Goal: Transaction & Acquisition: Purchase product/service

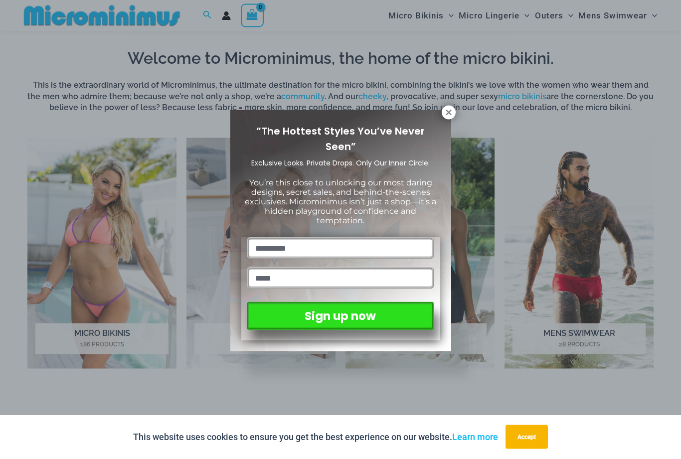
scroll to position [621, 0]
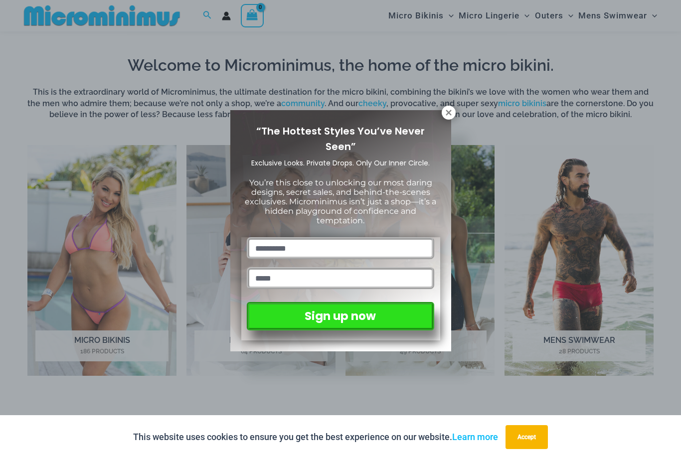
click at [447, 114] on icon at bounding box center [448, 112] width 5 height 5
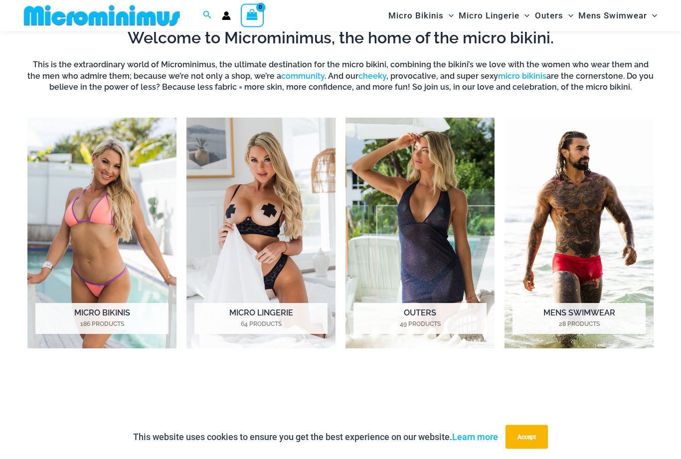
scroll to position [648, 0]
click at [125, 280] on img "Visit product category Micro Bikinis" at bounding box center [101, 233] width 149 height 231
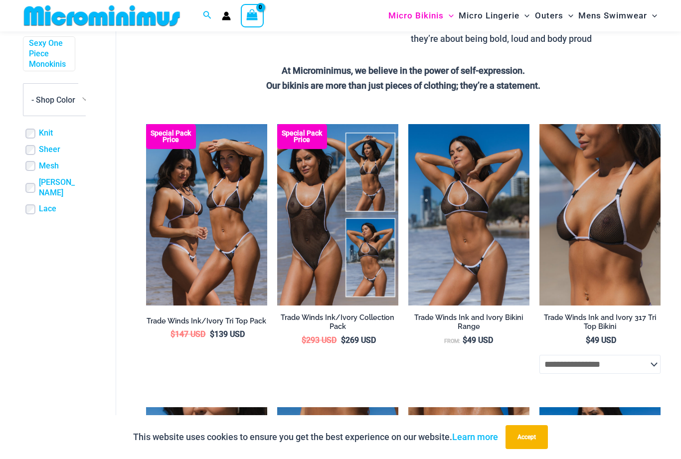
scroll to position [259, 2]
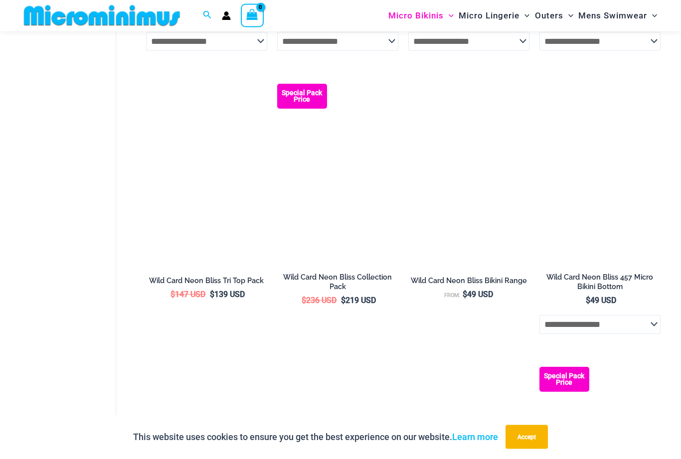
scroll to position [861, 0]
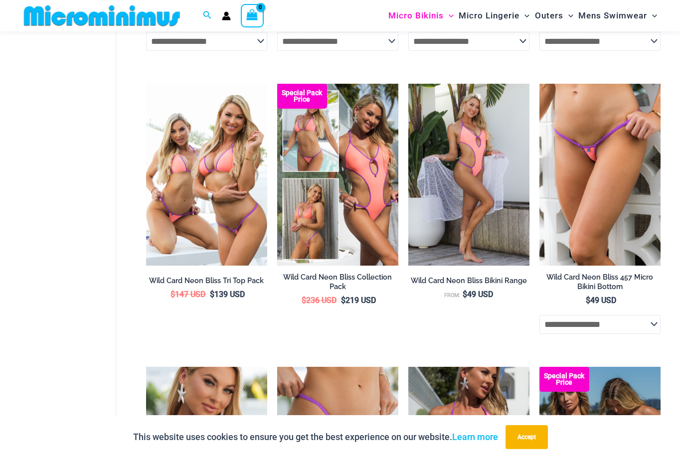
click at [540, 84] on img at bounding box center [540, 84] width 0 height 0
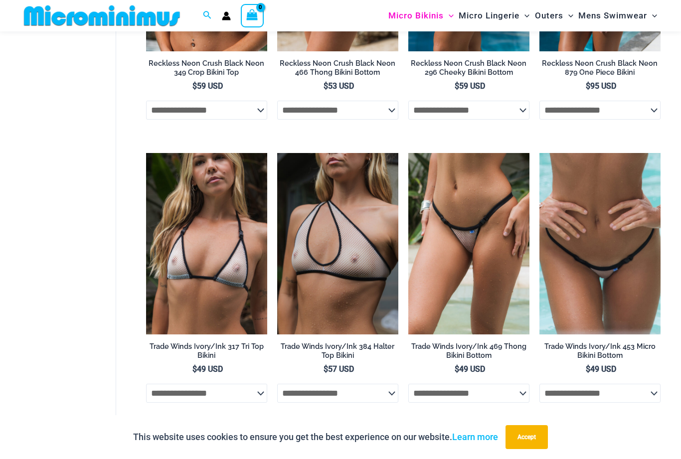
scroll to position [2206, 0]
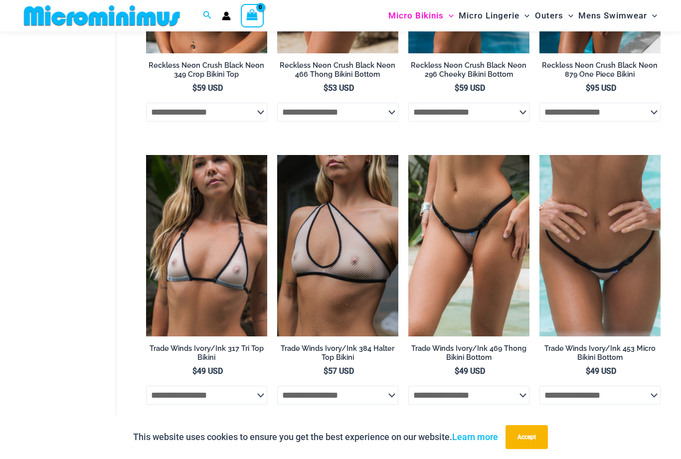
click at [408, 155] on img at bounding box center [408, 155] width 0 height 0
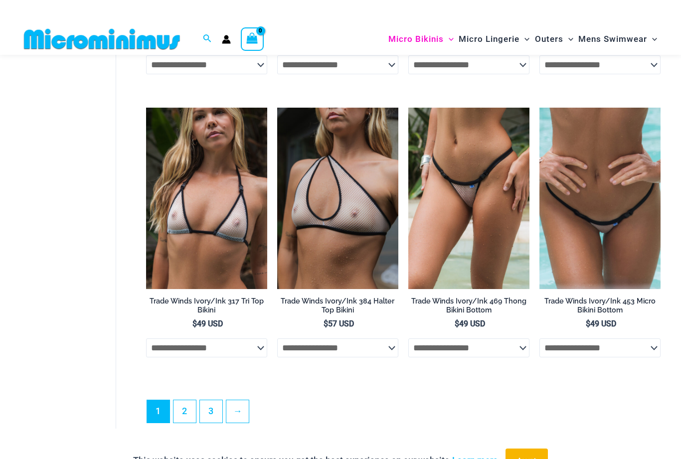
scroll to position [2253, 0]
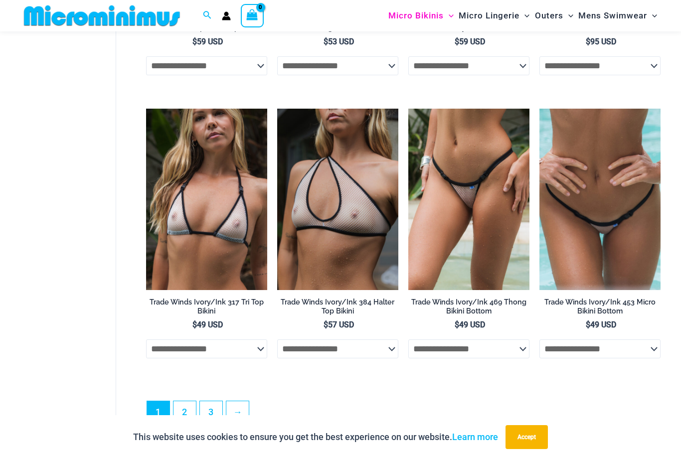
click at [186, 410] on link "2" at bounding box center [185, 412] width 22 height 22
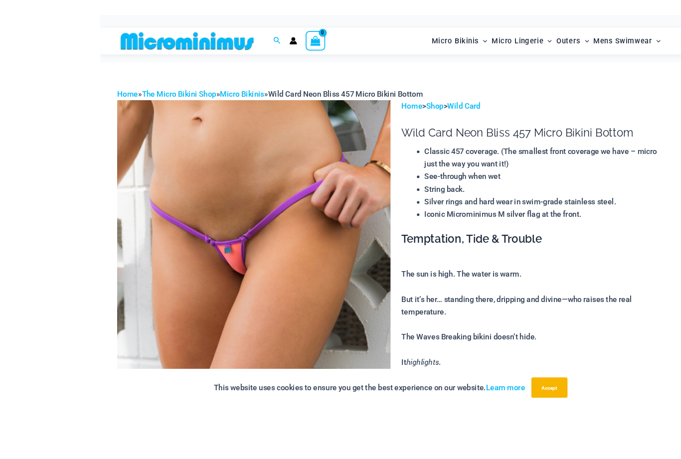
scroll to position [40, 0]
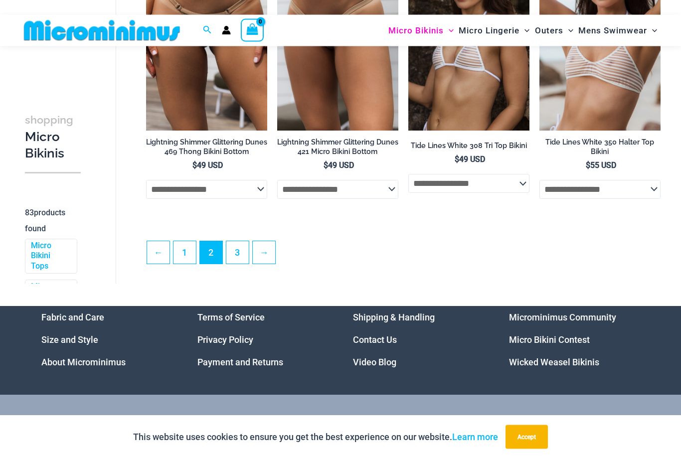
scroll to position [2145, 0]
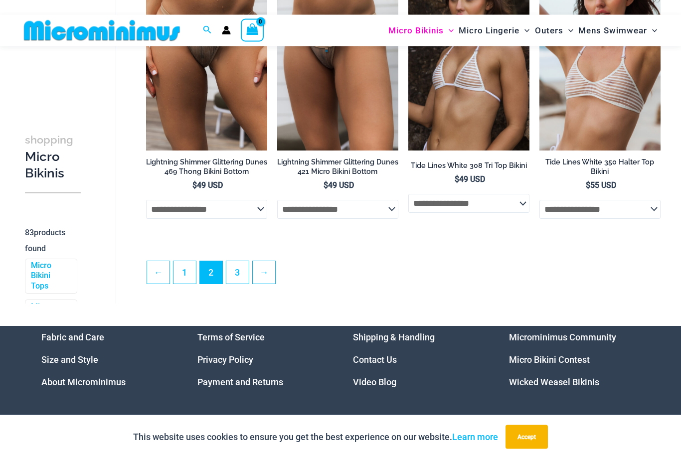
click at [239, 276] on link "3" at bounding box center [237, 273] width 22 height 22
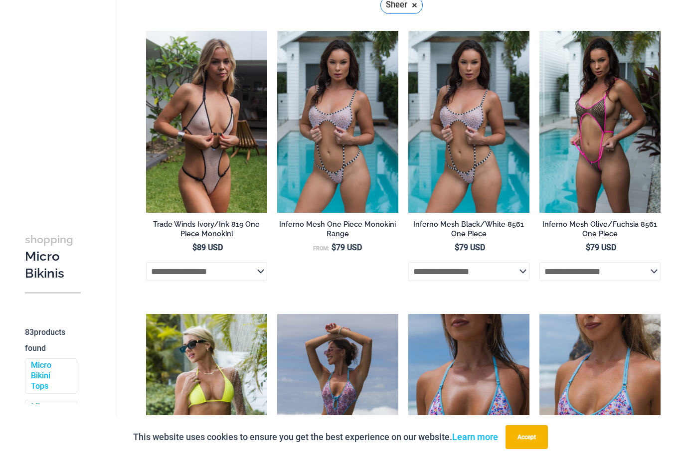
scroll to position [0, 0]
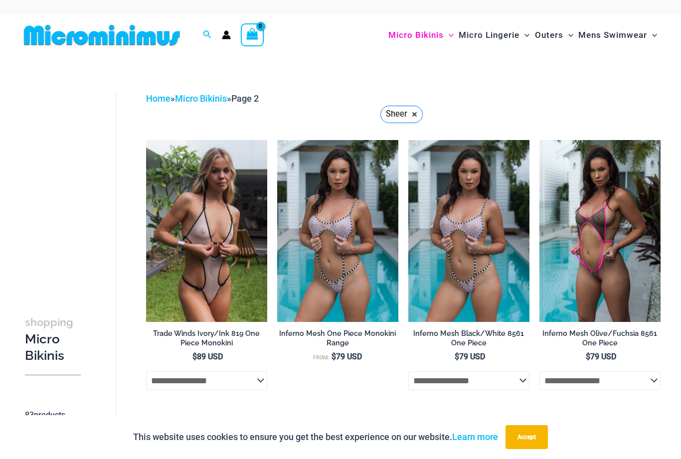
click at [147, 36] on img at bounding box center [102, 35] width 164 height 22
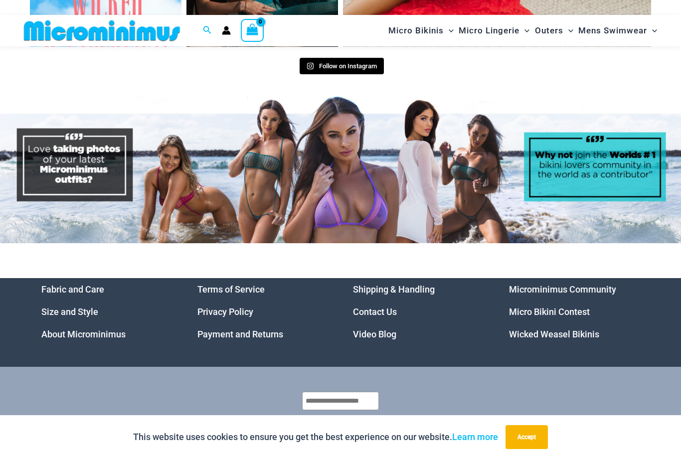
scroll to position [4157, 0]
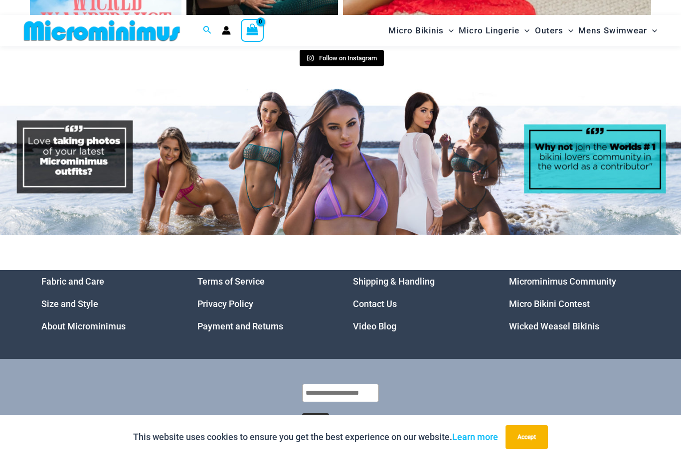
click at [535, 323] on link "Wicked Weasel Bikinis" at bounding box center [554, 326] width 90 height 10
